Goal: Navigation & Orientation: Find specific page/section

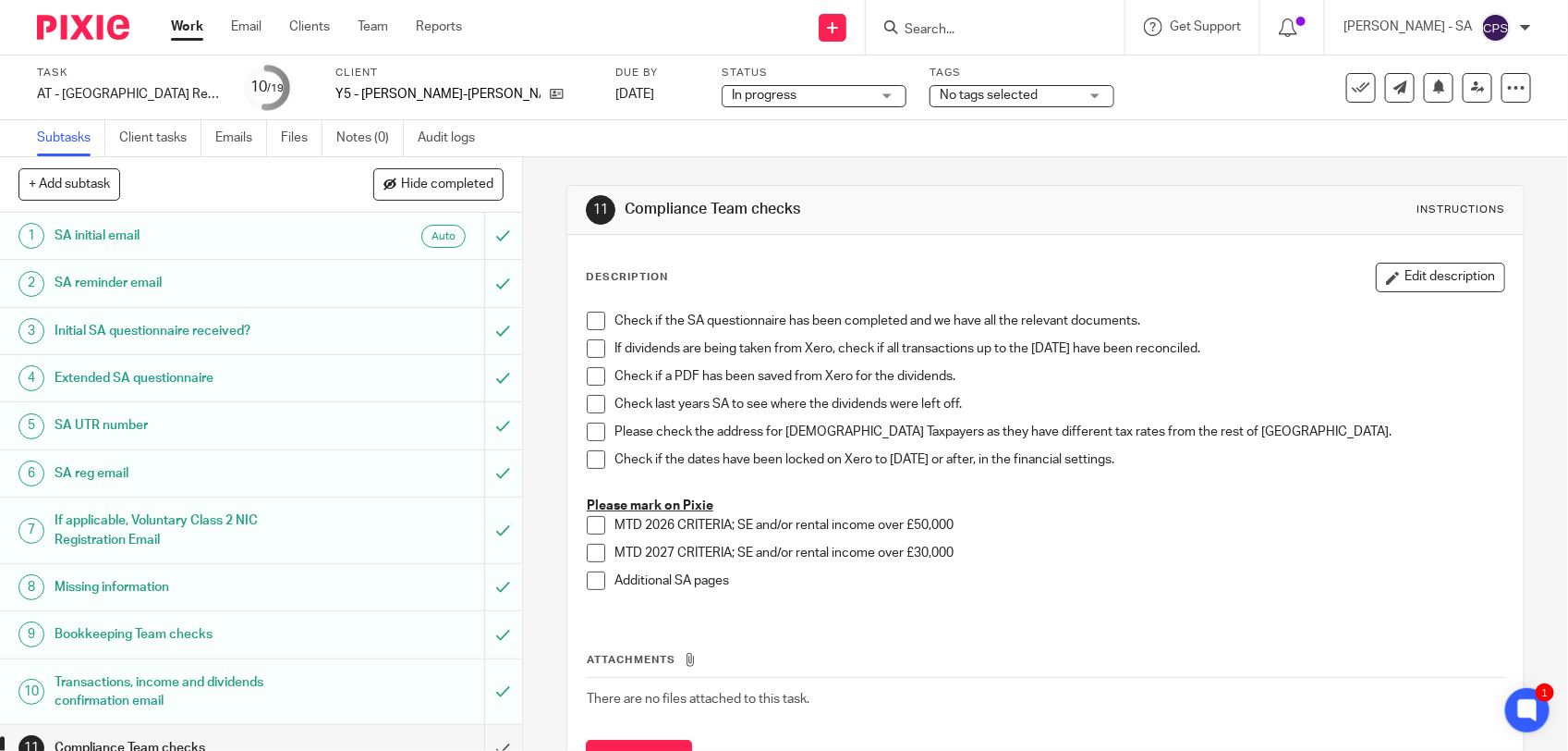
scroll to position [115, 0]
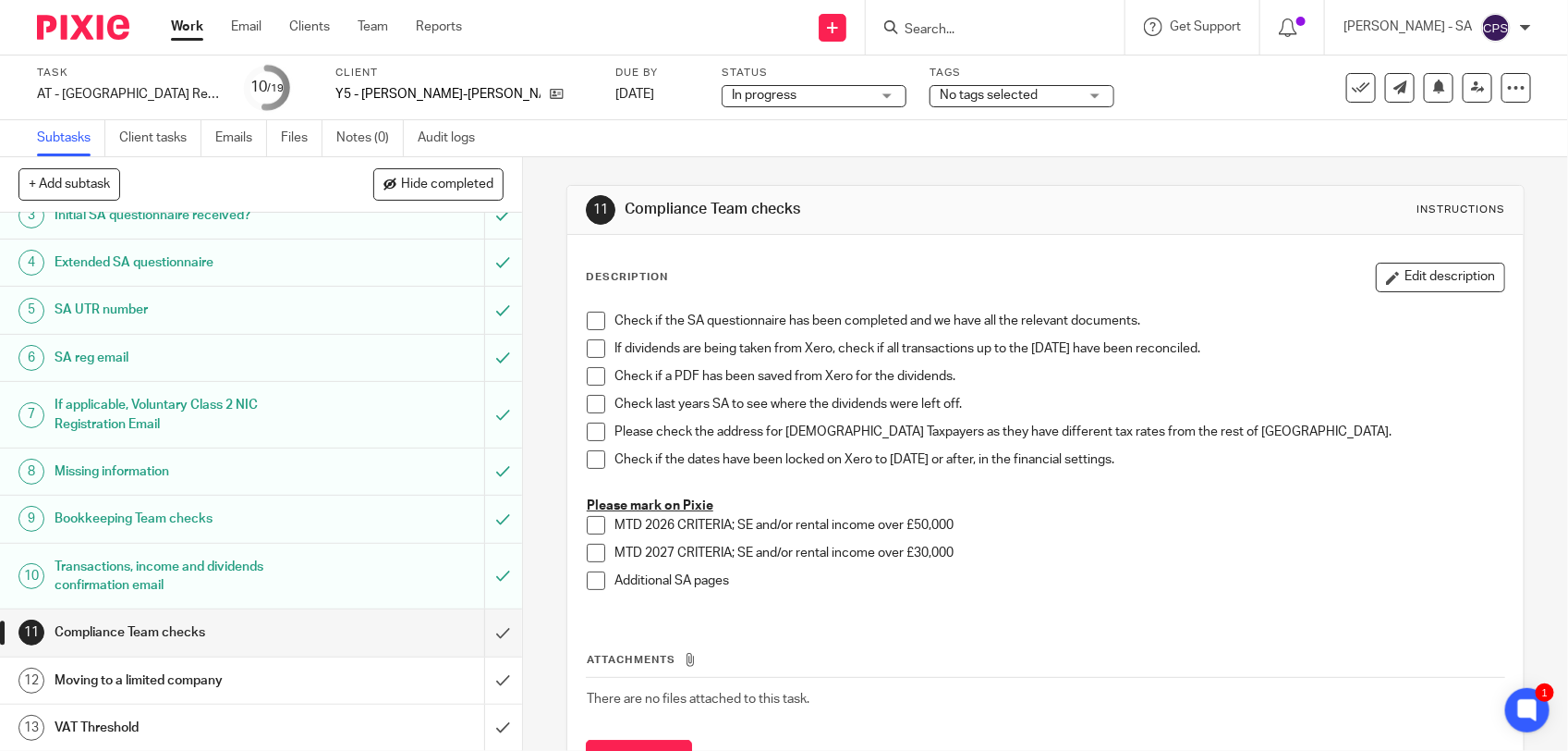
drag, startPoint x: 363, startPoint y: 35, endPoint x: 362, endPoint y: 77, distance: 42.0
click at [363, 35] on link "Team" at bounding box center [372, 27] width 31 height 19
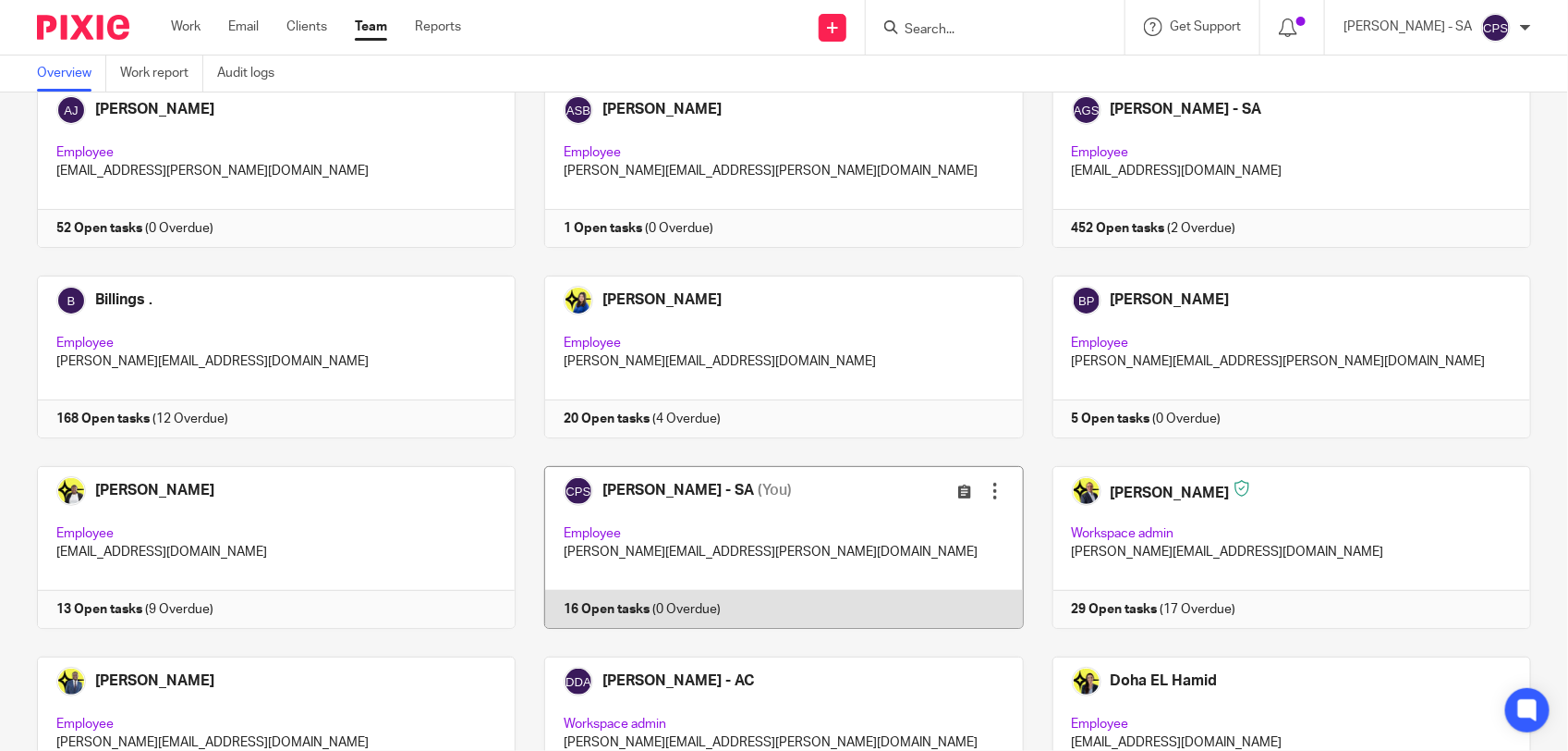
scroll to position [115, 0]
click at [815, 517] on link at bounding box center [768, 545] width 507 height 163
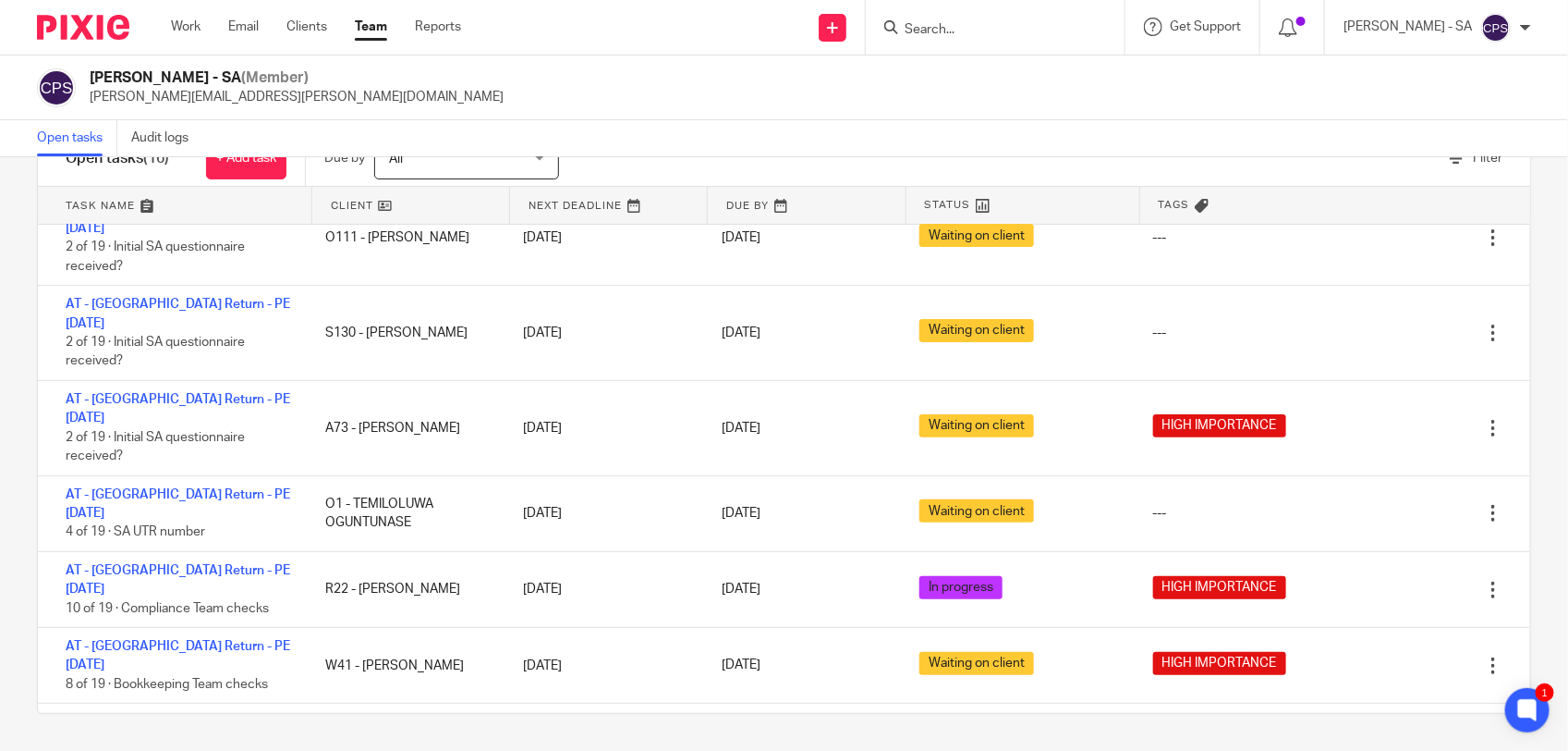
scroll to position [95, 0]
